Goal: Communication & Community: Answer question/provide support

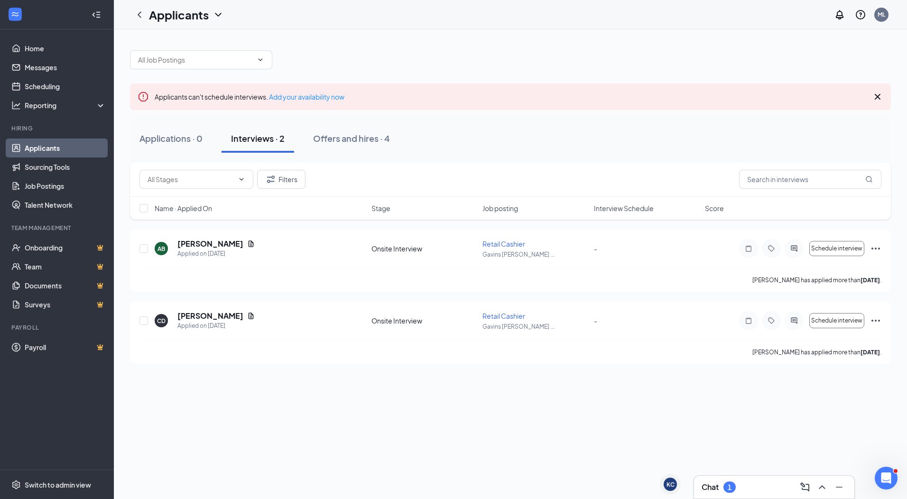
click at [732, 489] on div "1" at bounding box center [729, 486] width 12 height 11
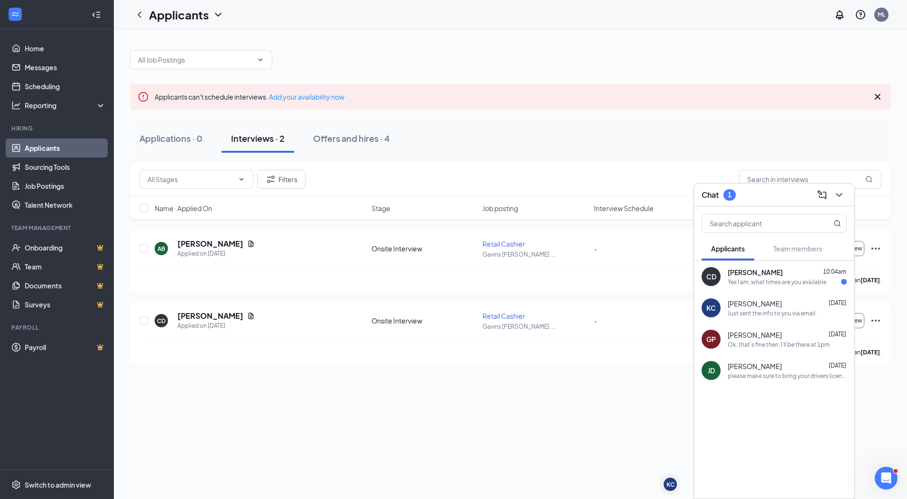
click at [790, 270] on div "[PERSON_NAME] 10:04am" at bounding box center [786, 271] width 119 height 9
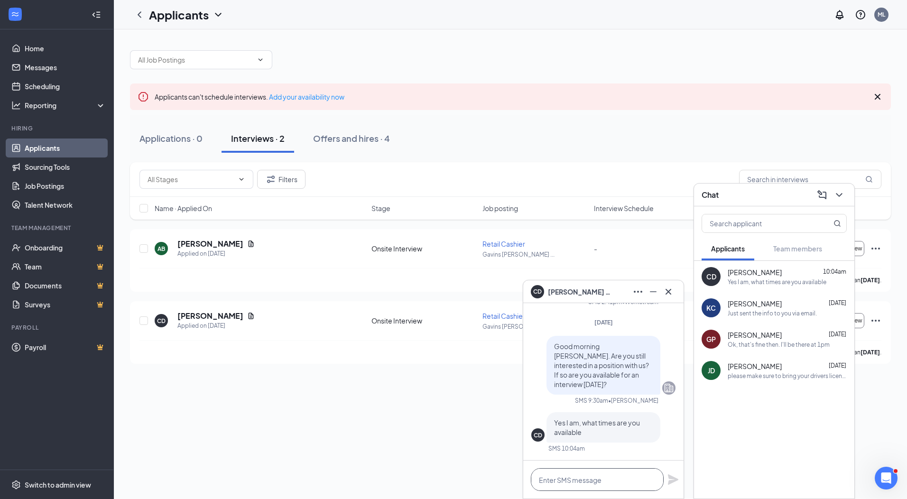
click at [583, 488] on textarea at bounding box center [597, 479] width 133 height 23
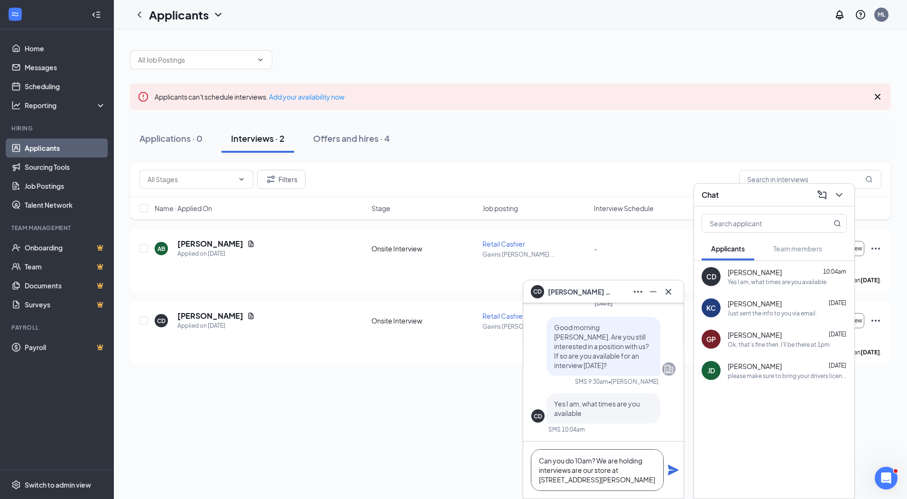
click at [620, 469] on textarea "Can you do 10am? We are holding interviews are our store at [STREET_ADDRESS][PE…" at bounding box center [597, 470] width 133 height 42
click at [624, 481] on textarea "Can you do 10am? We are holding interviews are our store at [STREET_ADDRESS][PE…" at bounding box center [597, 470] width 133 height 42
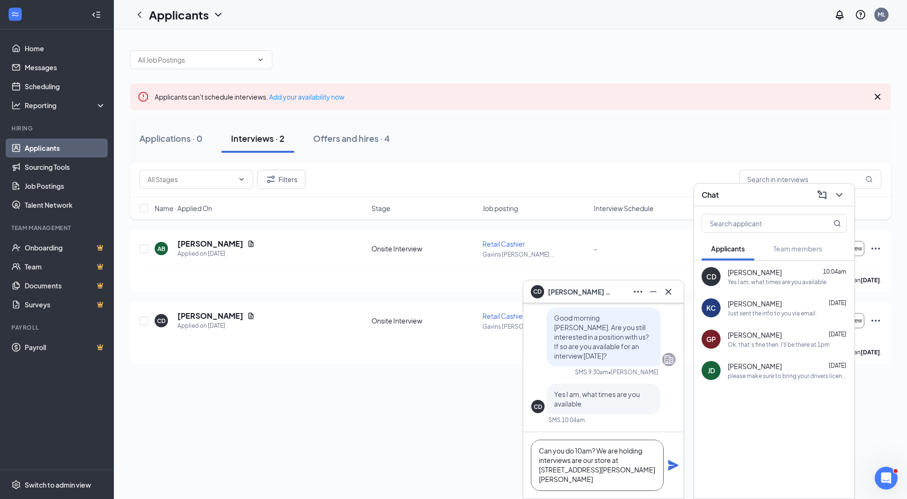
scroll to position [10, 0]
type textarea "Can you do 10am? We are holding interviews are our store at [STREET_ADDRESS][PE…"
click at [671, 466] on icon "Plane" at bounding box center [673, 465] width 10 height 10
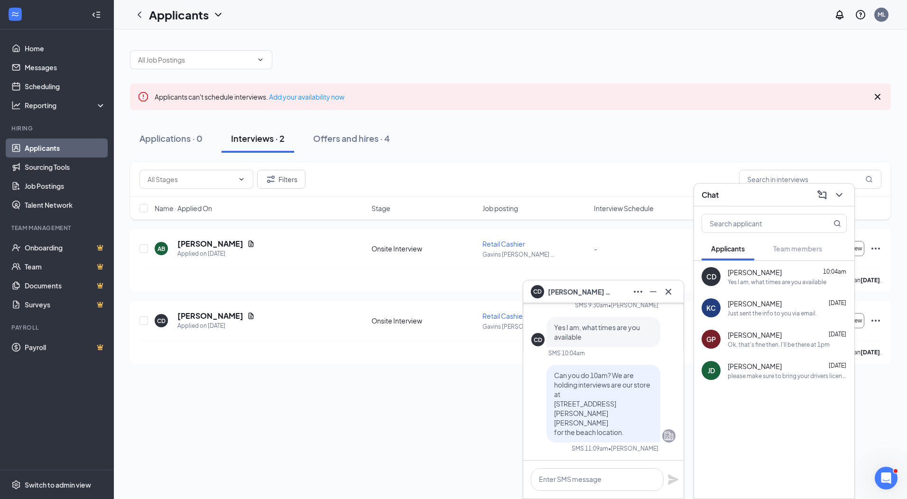
scroll to position [0, 0]
click at [656, 294] on icon "Minimize" at bounding box center [652, 291] width 11 height 11
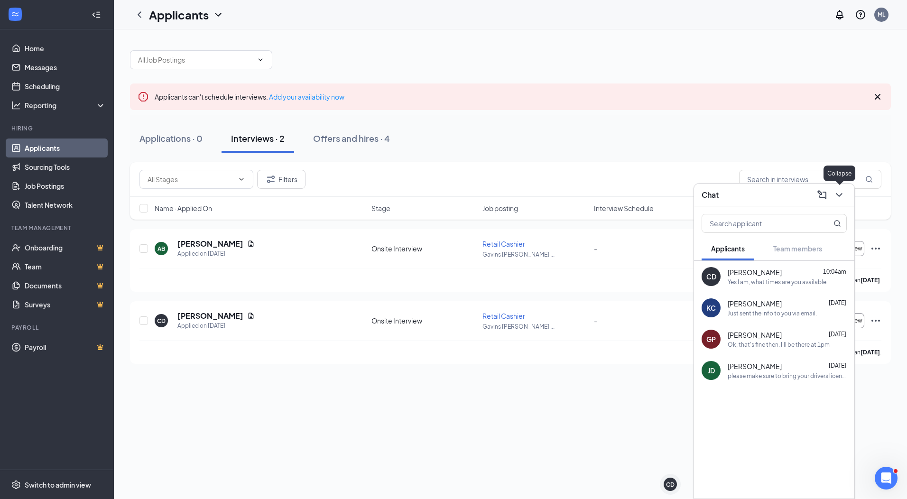
click at [838, 191] on icon "ChevronDown" at bounding box center [838, 194] width 11 height 11
